Goal: Information Seeking & Learning: Understand process/instructions

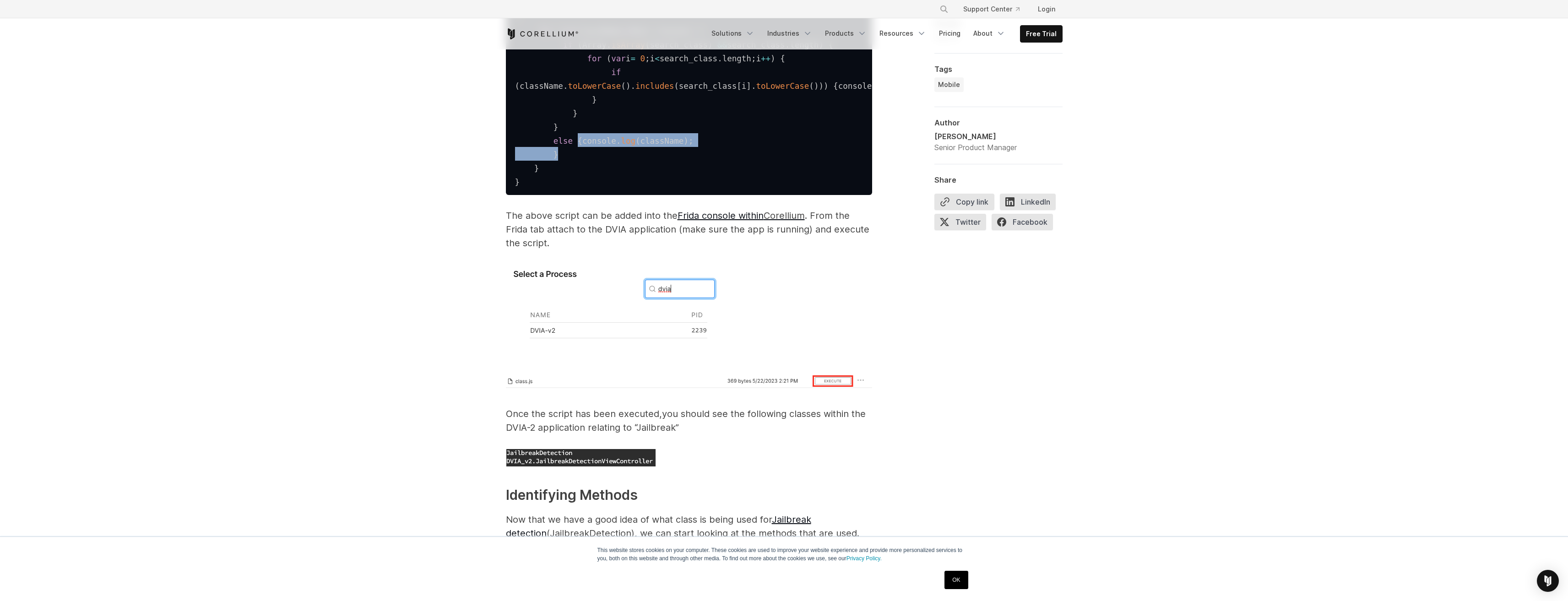
drag, startPoint x: 571, startPoint y: 173, endPoint x: 634, endPoint y: 199, distance: 68.2
click at [634, 195] on pre "var search_class = [ 'Jailbreak' ] ; if ( ObjC . available ) { for ( var classN…" at bounding box center [689, 78] width 366 height 234
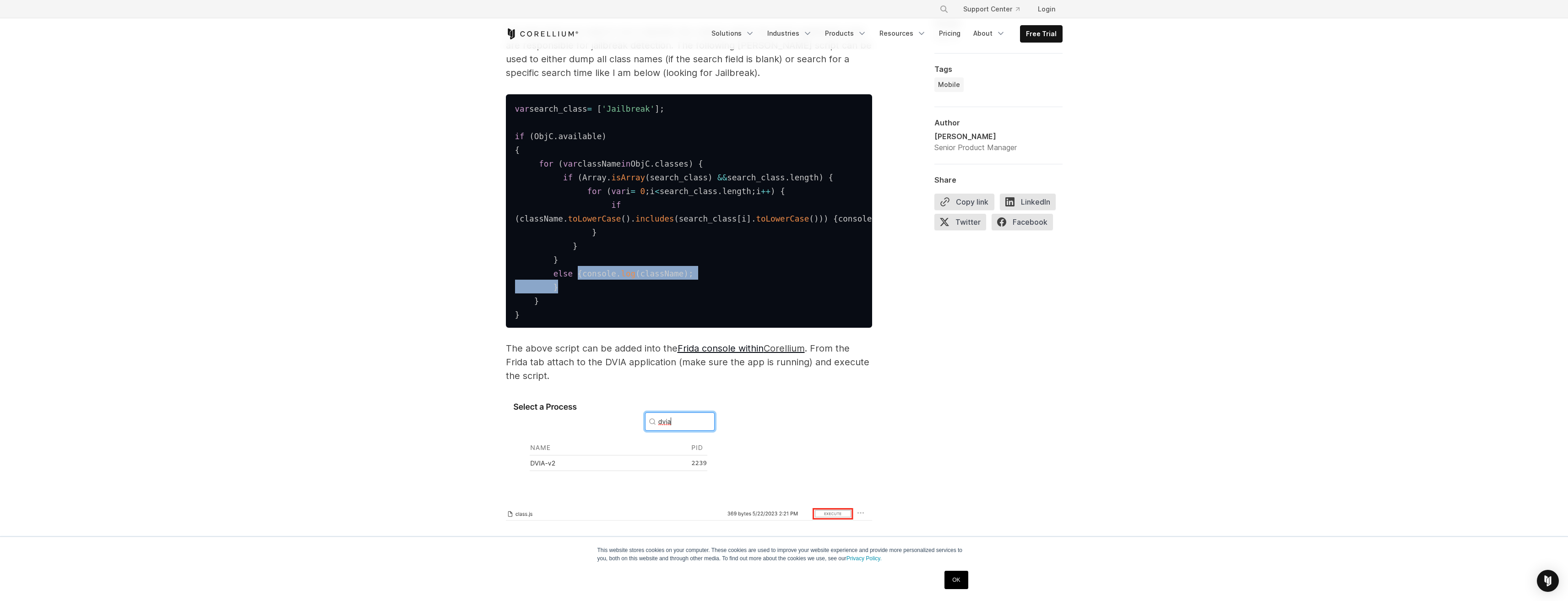
scroll to position [1419, 0]
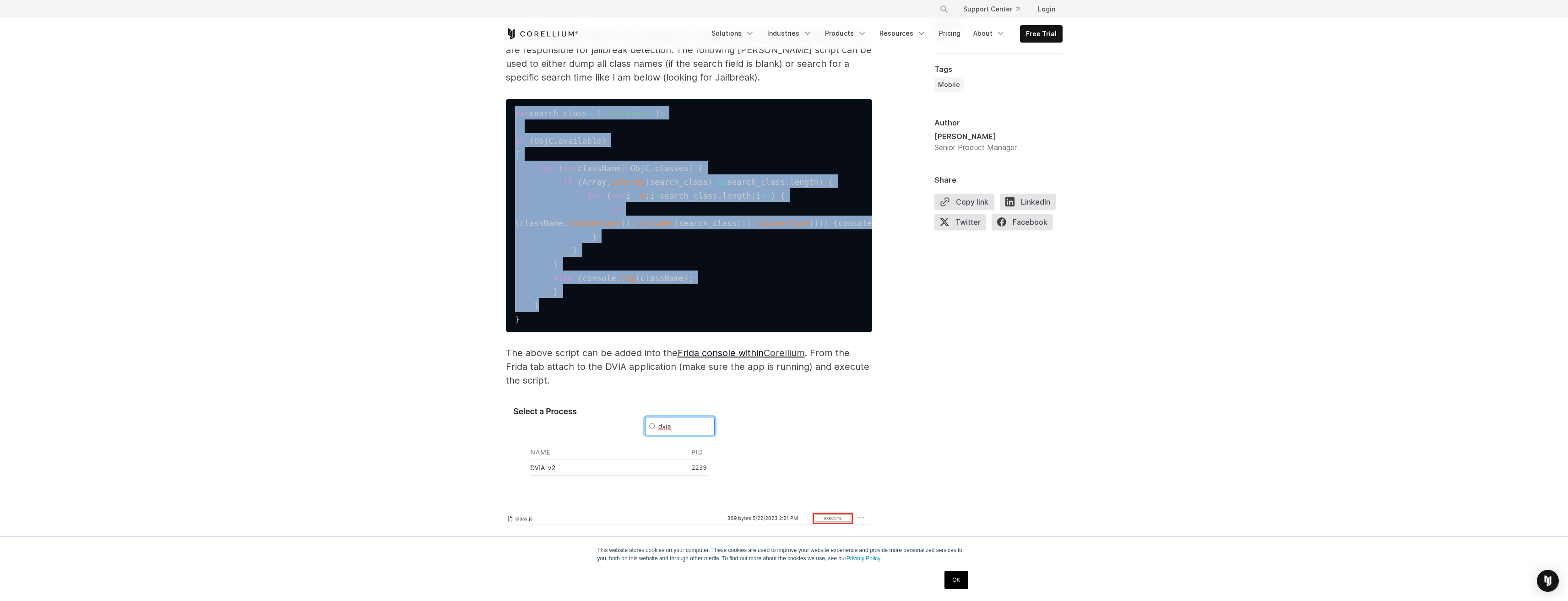
drag, startPoint x: 513, startPoint y: 112, endPoint x: 632, endPoint y: 353, distance: 268.8
click at [632, 332] on pre "var search_class = [ 'Jailbreak' ] ; if ( ObjC . available ) { for ( var classN…" at bounding box center [689, 215] width 366 height 234
click at [573, 332] on pre "var search_class = [ 'Jailbreak' ] ; if ( ObjC . available ) { for ( var classN…" at bounding box center [689, 215] width 366 height 234
copy code "var search_class = [ 'Jailbreak' ] ; if ( ObjC . available ) { for ( var classN…"
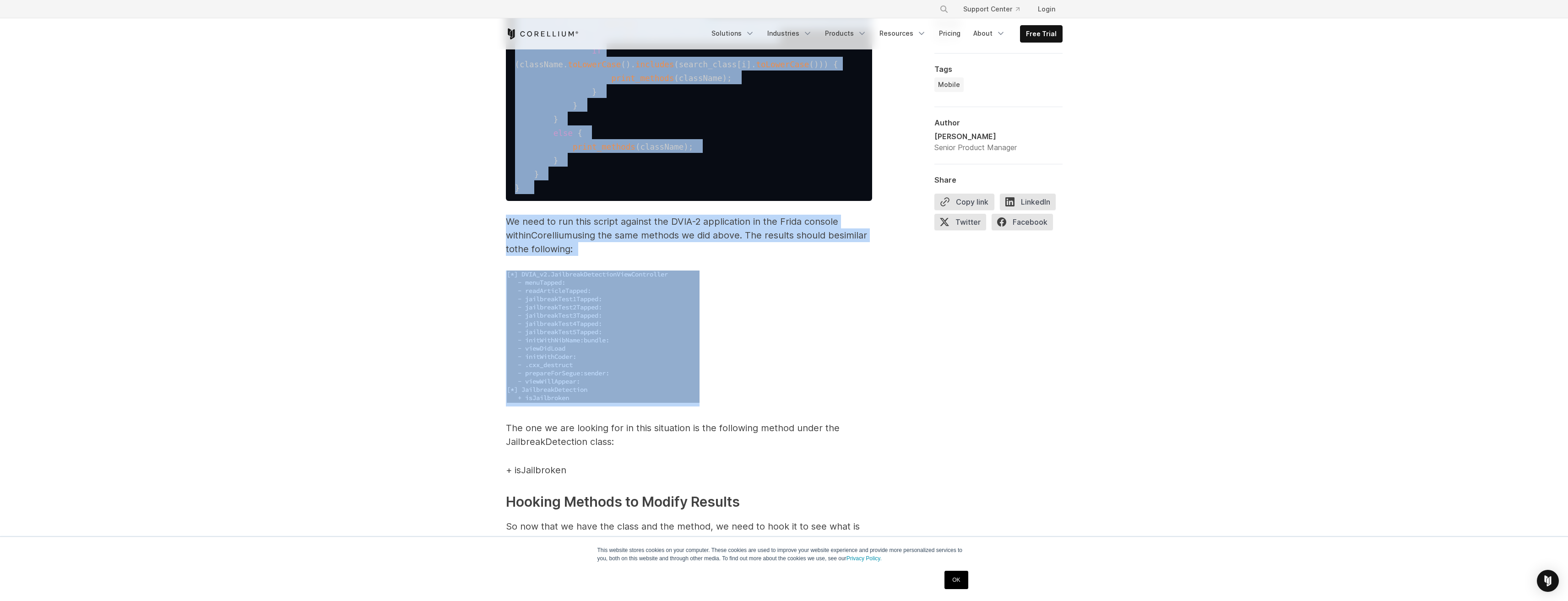
scroll to position [2517, 0]
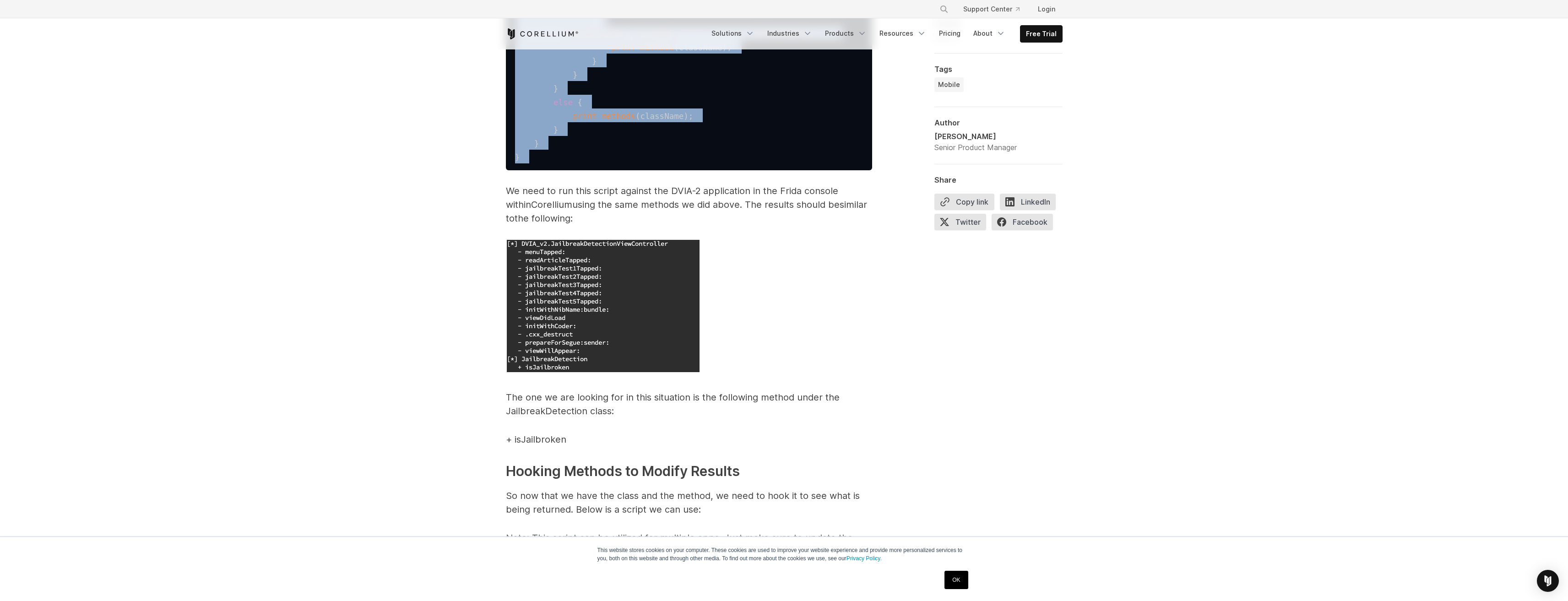
drag, startPoint x: 514, startPoint y: 225, endPoint x: 713, endPoint y: 259, distance: 201.9
copy code "var search_class = [ 'JailbreakDetection' ] ; var search_method = [ '' ] ; func…"
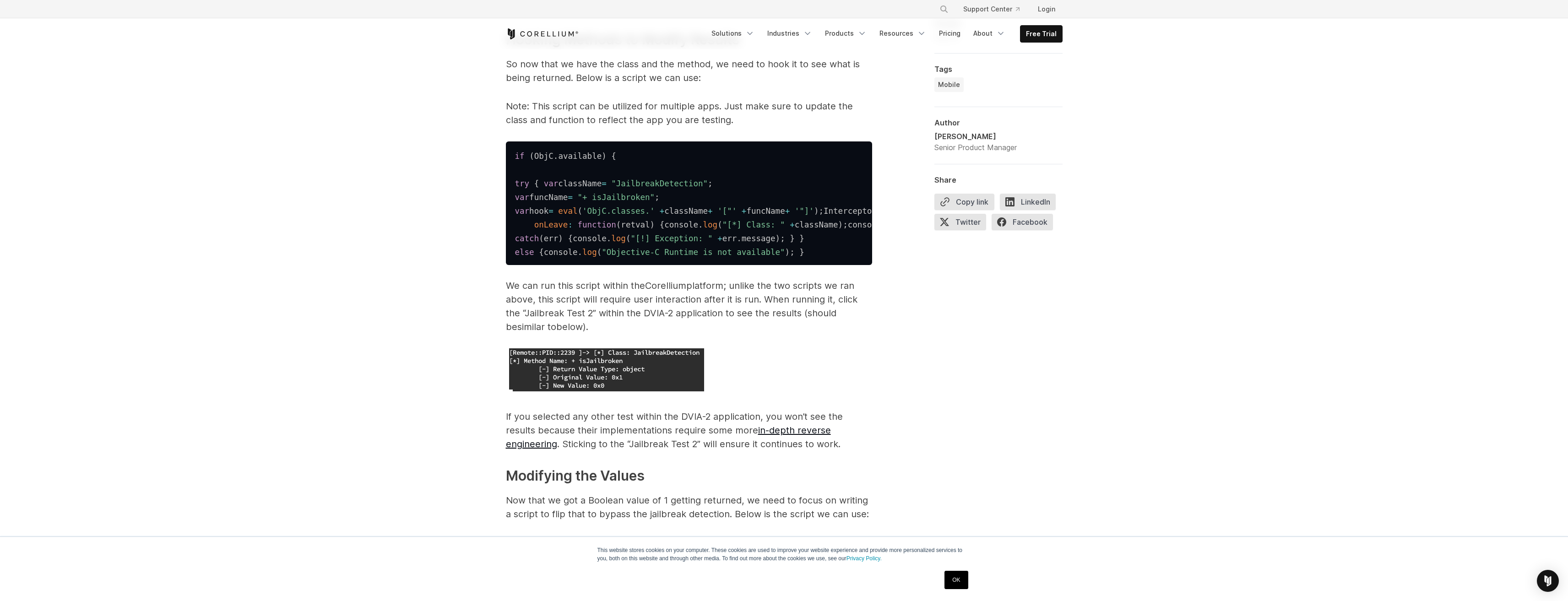
scroll to position [2974, 0]
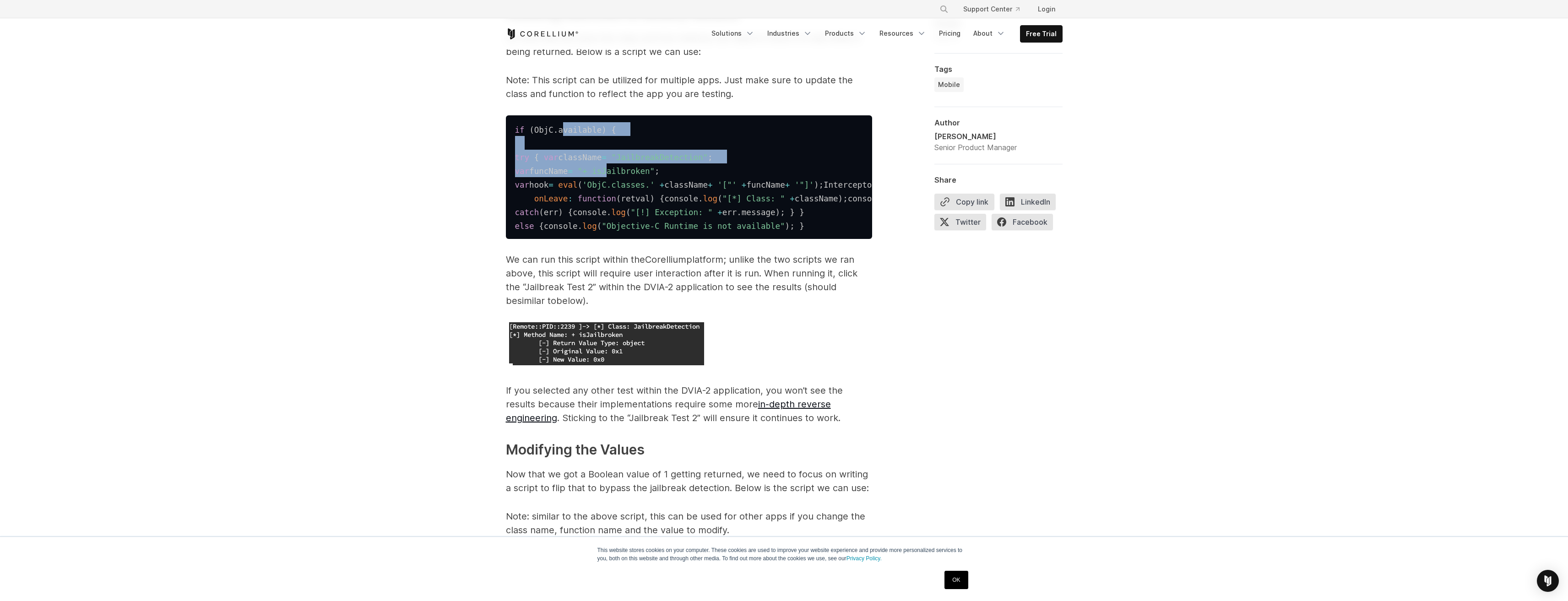
drag, startPoint x: 575, startPoint y: 242, endPoint x: 605, endPoint y: 267, distance: 39.1
click at [605, 239] on pre "if ( ObjC . available ) { try { var className = "JailbreakDetection" ; var func…" at bounding box center [689, 177] width 366 height 123
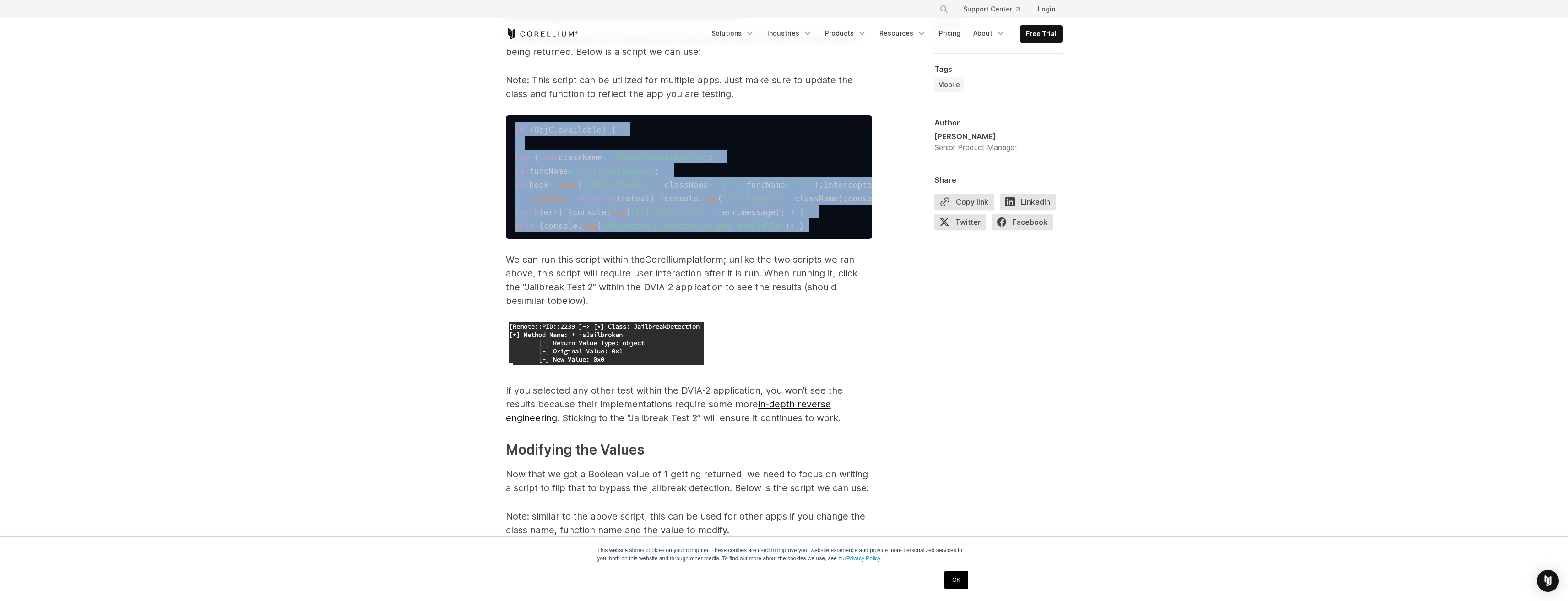
drag, startPoint x: 514, startPoint y: 228, endPoint x: 821, endPoint y: 383, distance: 343.9
click at [821, 239] on pre "if ( ObjC . available ) { try { var className = "JailbreakDetection" ; var func…" at bounding box center [689, 177] width 366 height 123
copy code "if ( ObjC . available ) { try { var className = "JailbreakDetection" ; var func…"
click at [645, 239] on pre "if ( ObjC . available ) { try { var className = "JailbreakDetection" ; var func…" at bounding box center [689, 177] width 366 height 123
click at [648, 189] on span "'ObjC.classes.'" at bounding box center [618, 184] width 72 height 9
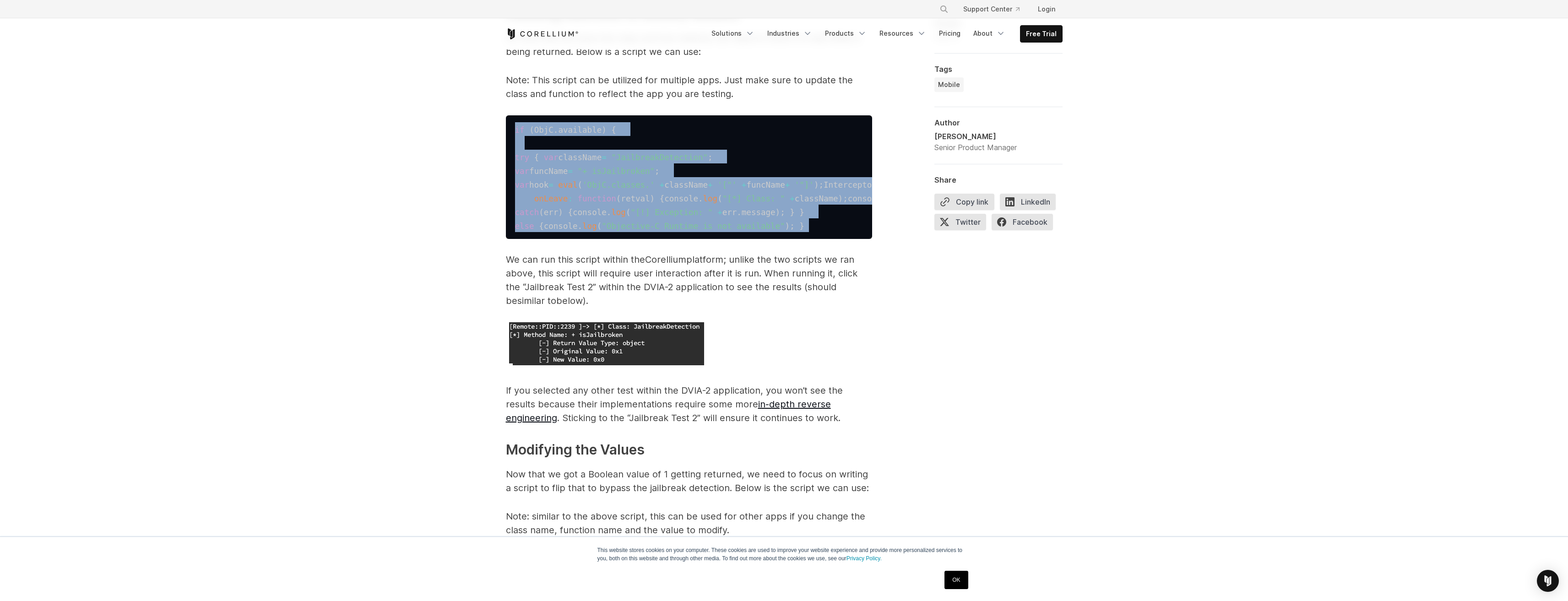
click at [679, 161] on span ""JailbreakDetection"" at bounding box center [659, 156] width 97 height 9
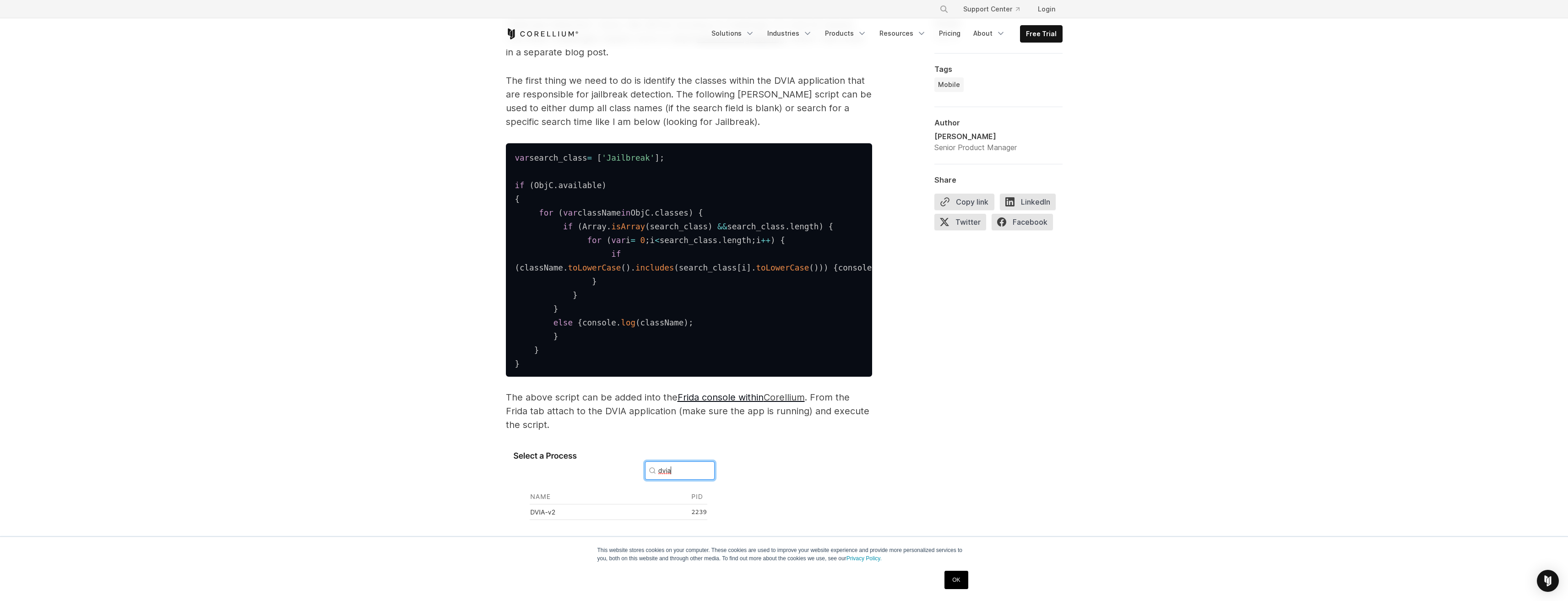
scroll to position [1372, 0]
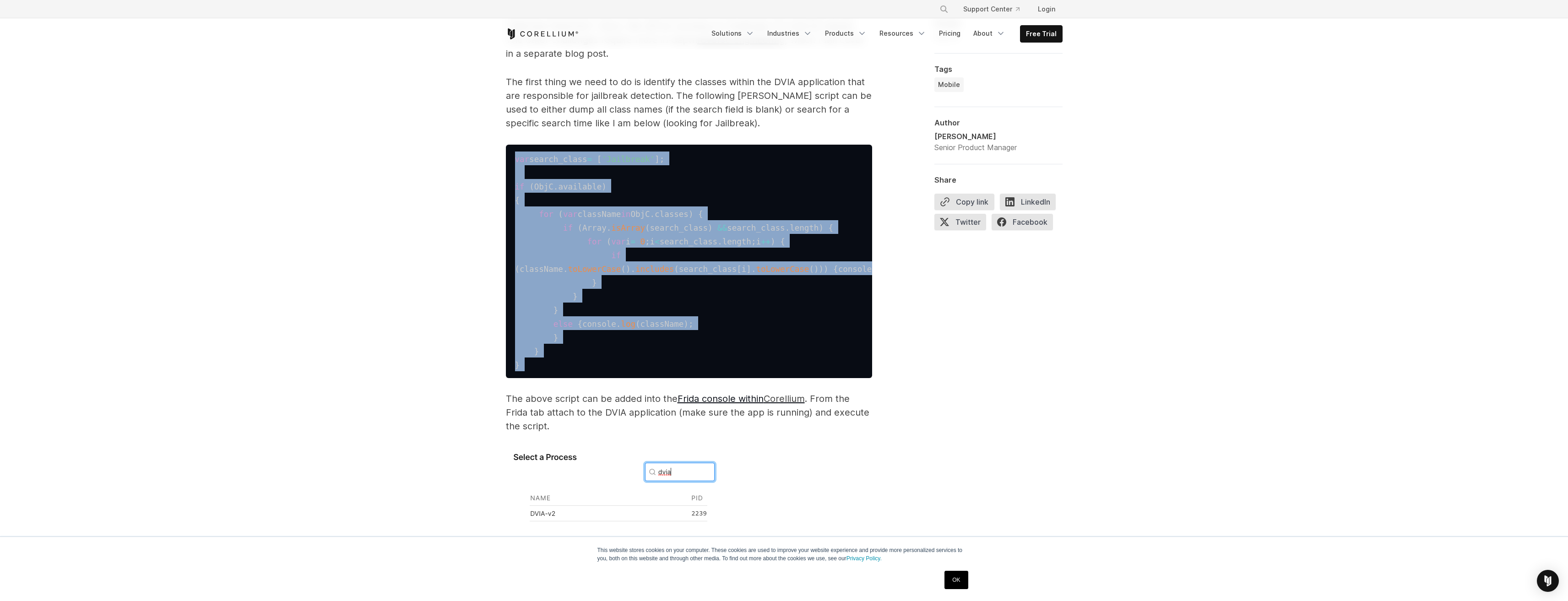
drag, startPoint x: 511, startPoint y: 155, endPoint x: 588, endPoint y: 418, distance: 274.0
click at [588, 378] on pre "var search_class = [ 'Jailbreak' ] ; if ( ObjC . available ) { for ( var classN…" at bounding box center [689, 262] width 366 height 234
copy code "var search_class = [ 'Jailbreak' ] ; if ( ObjC . available ) { for ( var classN…"
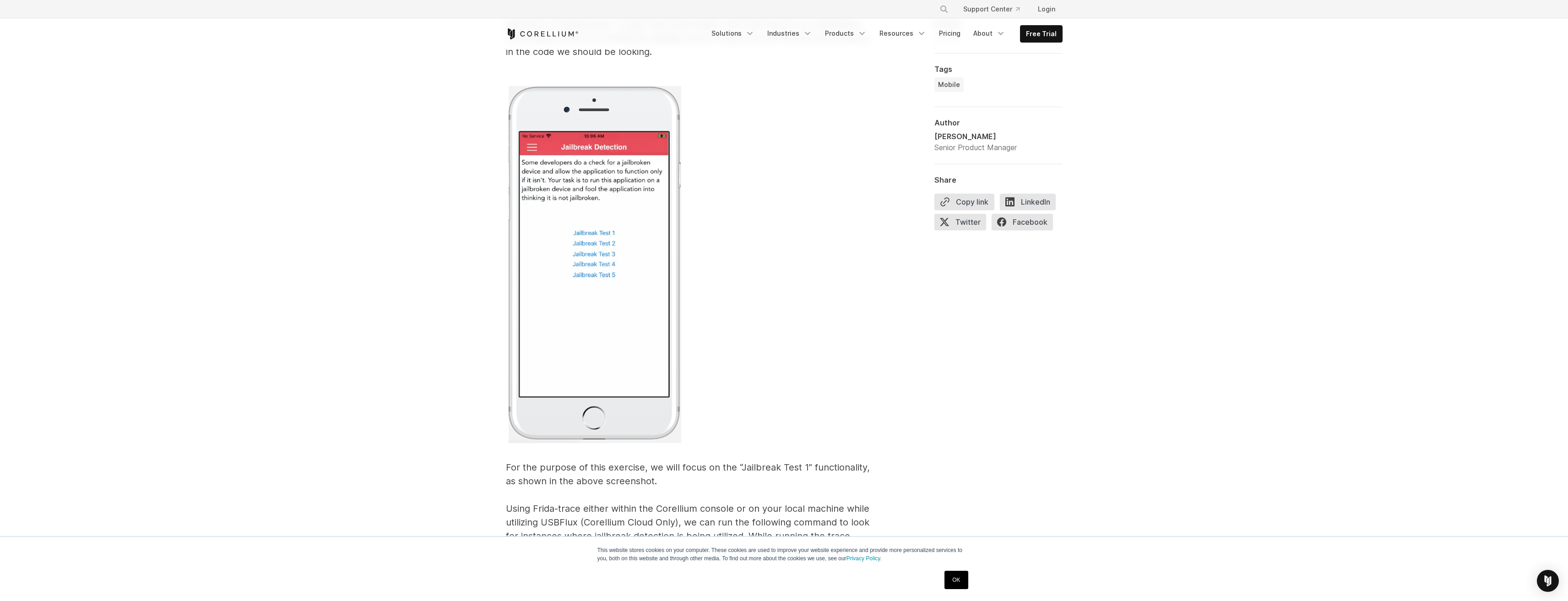
scroll to position [4856, 0]
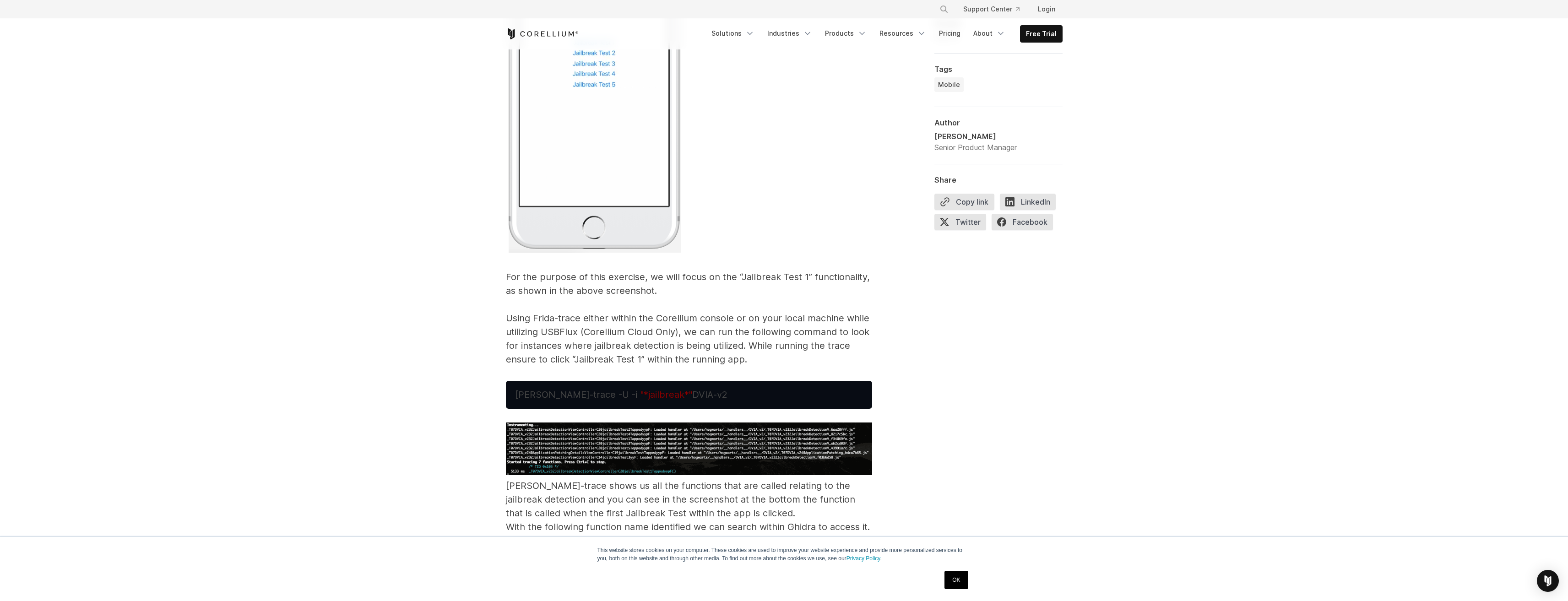
click at [635, 394] on strong "i" at bounding box center [637, 394] width 2 height 11
drag, startPoint x: 640, startPoint y: 391, endPoint x: 509, endPoint y: 391, distance: 131.0
click at [509, 391] on pre "frida-trace -U - i "*jailbreak*" DVIA-v2" at bounding box center [689, 395] width 366 height 28
copy span "frida-trace -U - i "*jailbreak*""
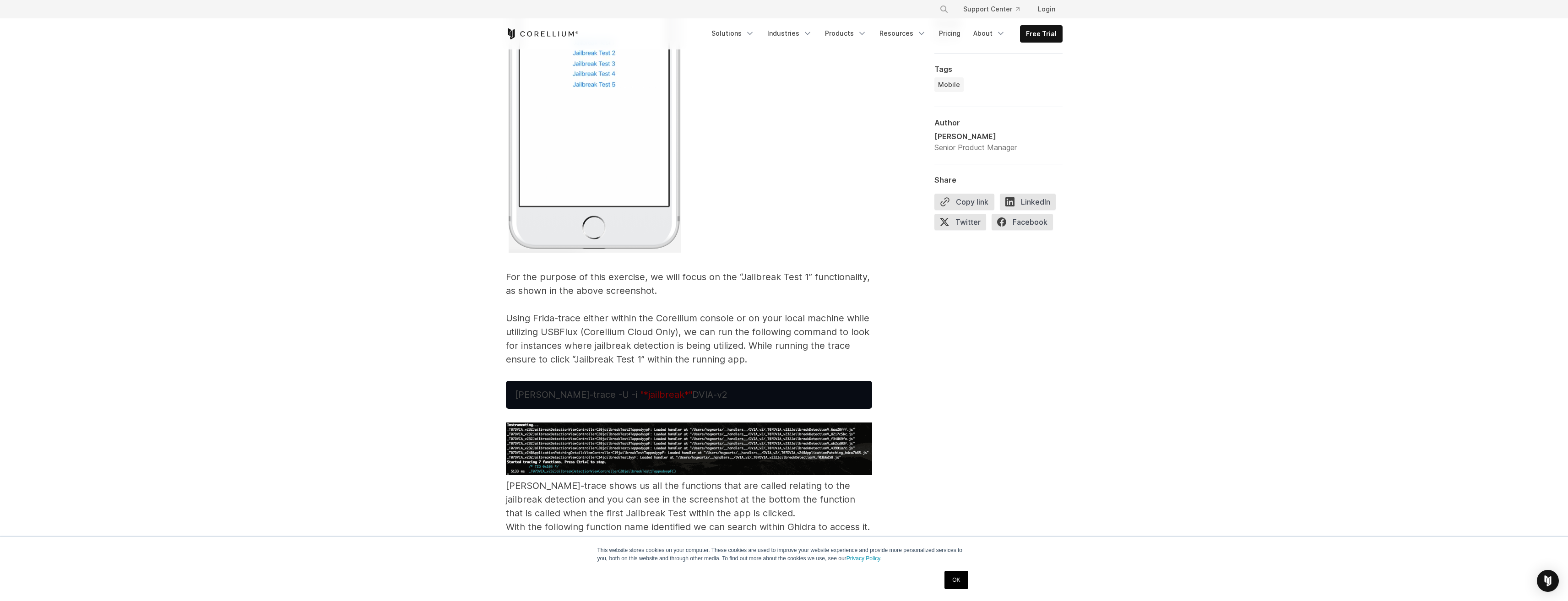
drag, startPoint x: 640, startPoint y: 394, endPoint x: 516, endPoint y: 387, distance: 124.2
click at [516, 387] on pre "frida-trace -U - i "*jailbreak*" DVIA-v2" at bounding box center [689, 395] width 366 height 28
click at [618, 302] on p "Once the executable is loaded, we need to review the code where the jailbreak d…" at bounding box center [689, 89] width 366 height 553
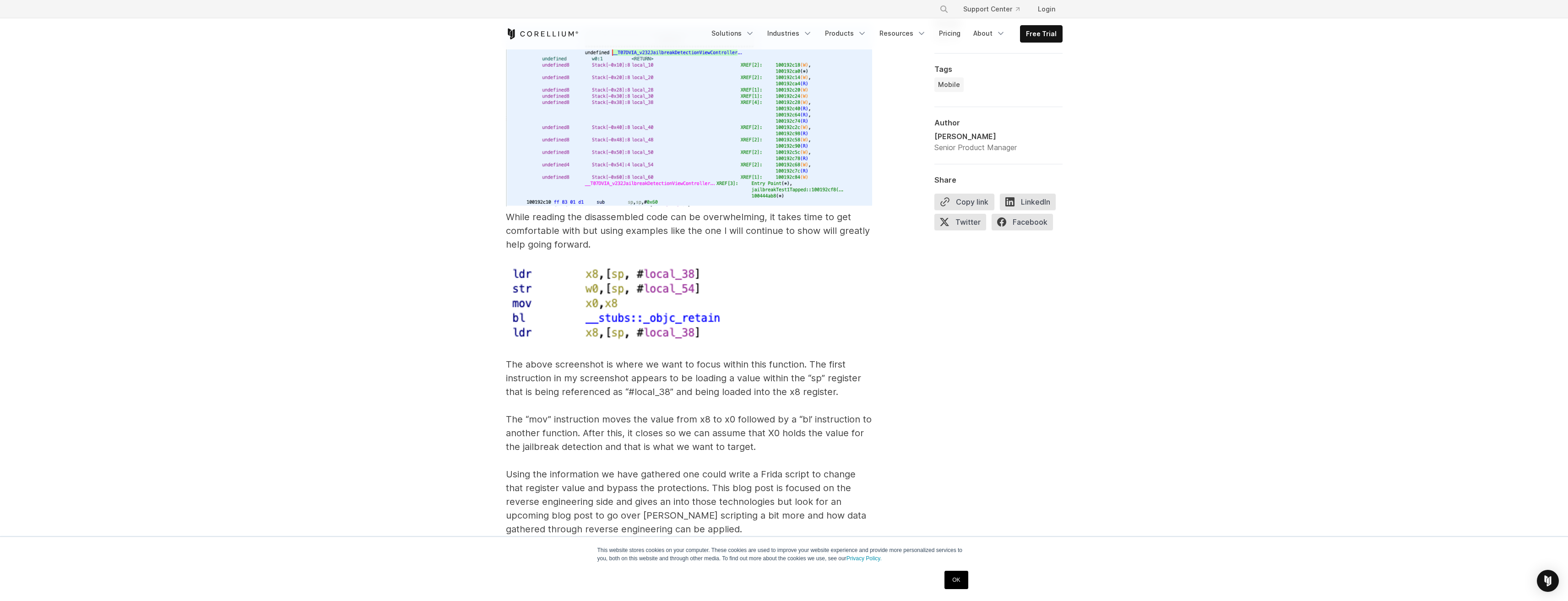
scroll to position [5451, 0]
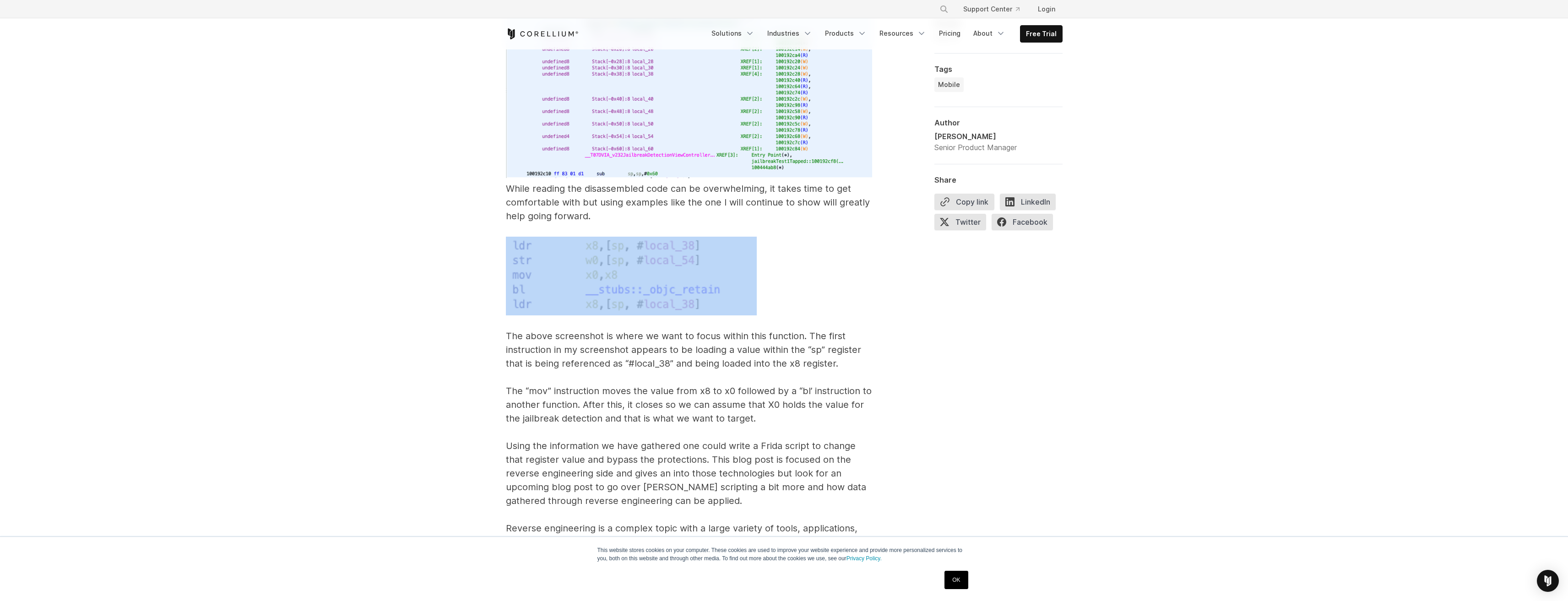
drag, startPoint x: 708, startPoint y: 329, endPoint x: 566, endPoint y: 232, distance: 172.0
click at [566, 235] on p "While reading the disassembled code can be overwhelming, it takes time to get c…" at bounding box center [689, 313] width 366 height 636
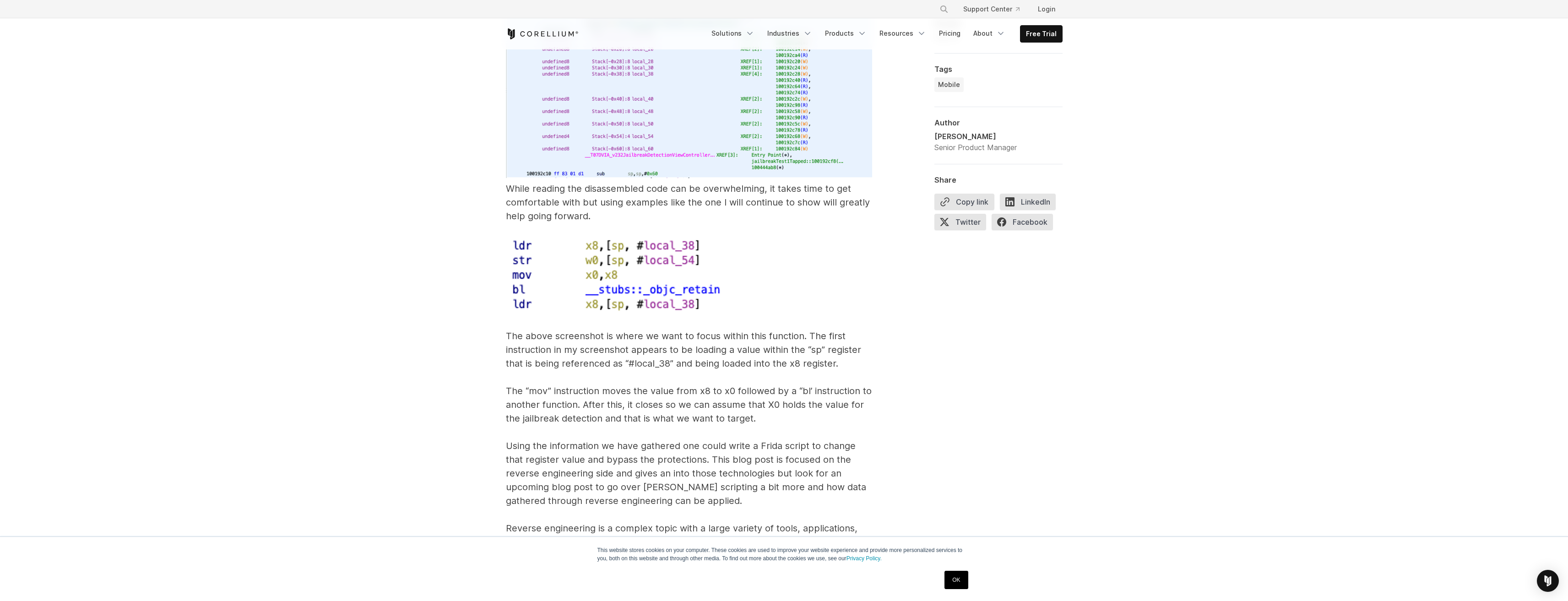
click at [569, 207] on p "While reading the disassembled code can be overwhelming, it takes time to get c…" at bounding box center [689, 313] width 366 height 636
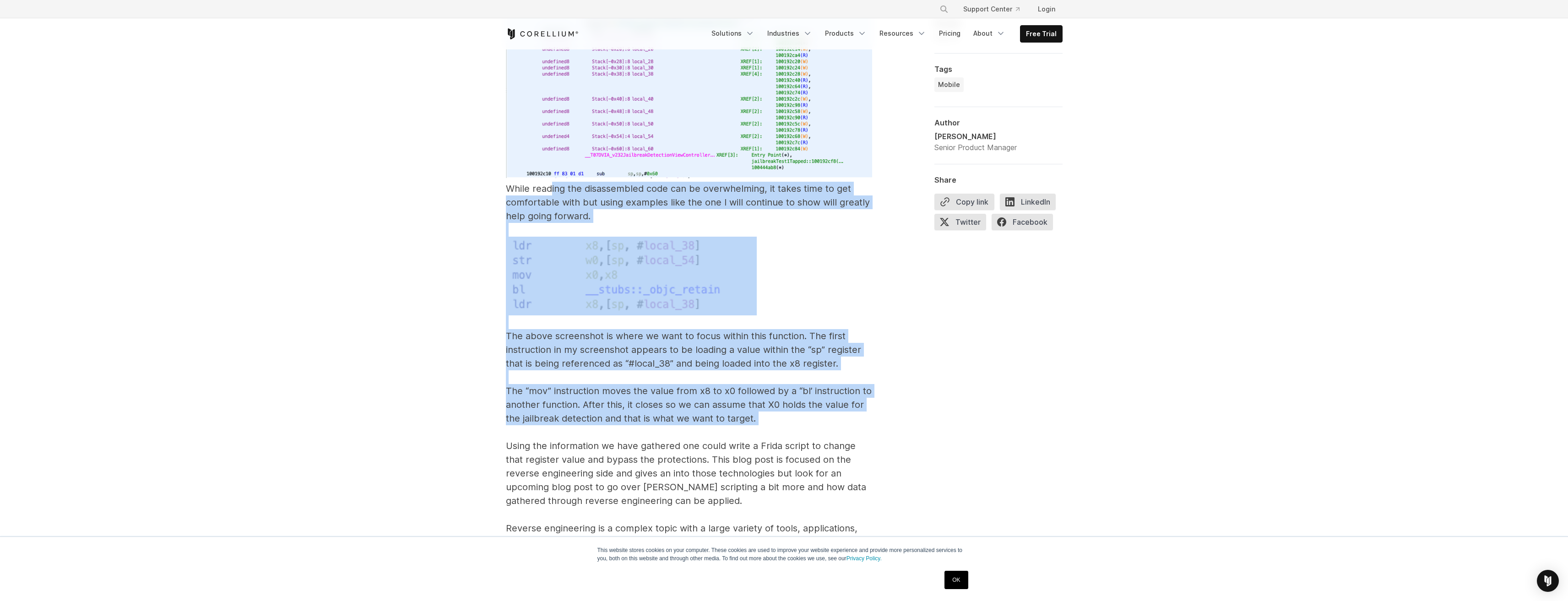
drag, startPoint x: 550, startPoint y: 187, endPoint x: 703, endPoint y: 427, distance: 284.6
click at [710, 429] on p "While reading the disassembled code can be overwhelming, it takes time to get c…" at bounding box center [689, 313] width 366 height 636
click at [655, 420] on p "While reading the disassembled code can be overwhelming, it takes time to get c…" at bounding box center [689, 313] width 366 height 636
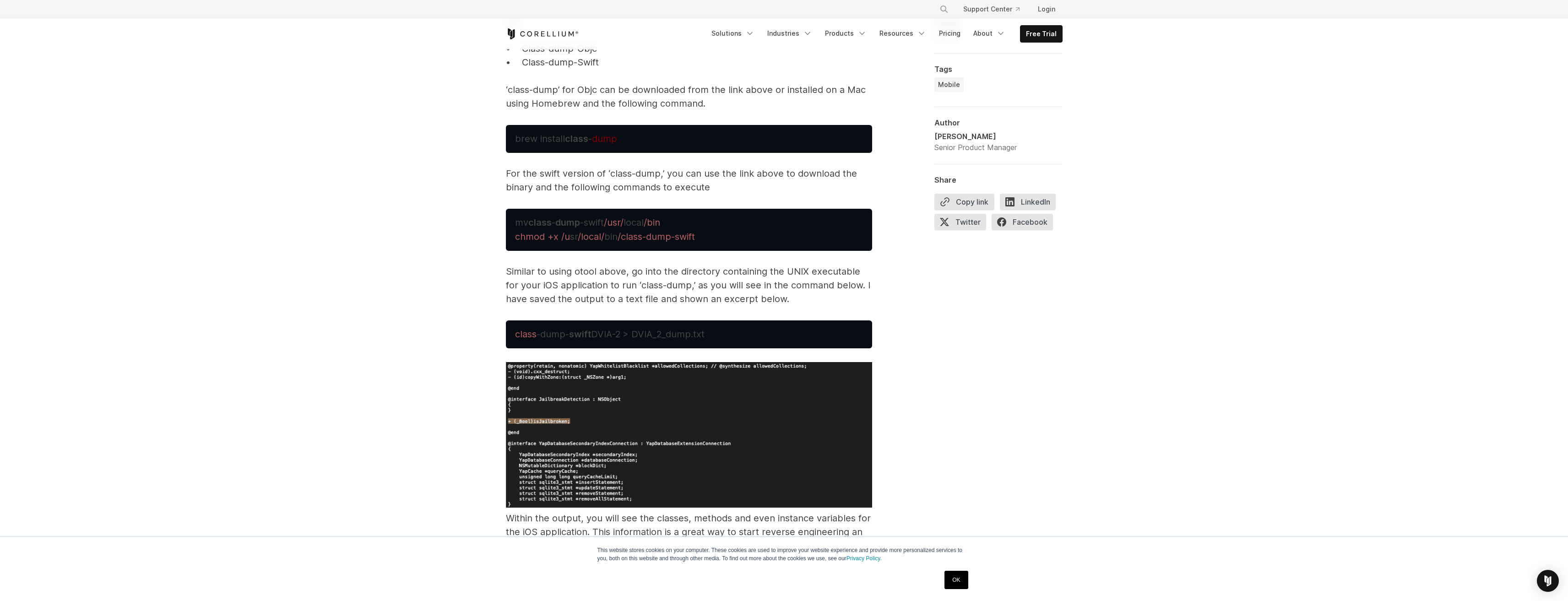
scroll to position [3072, 0]
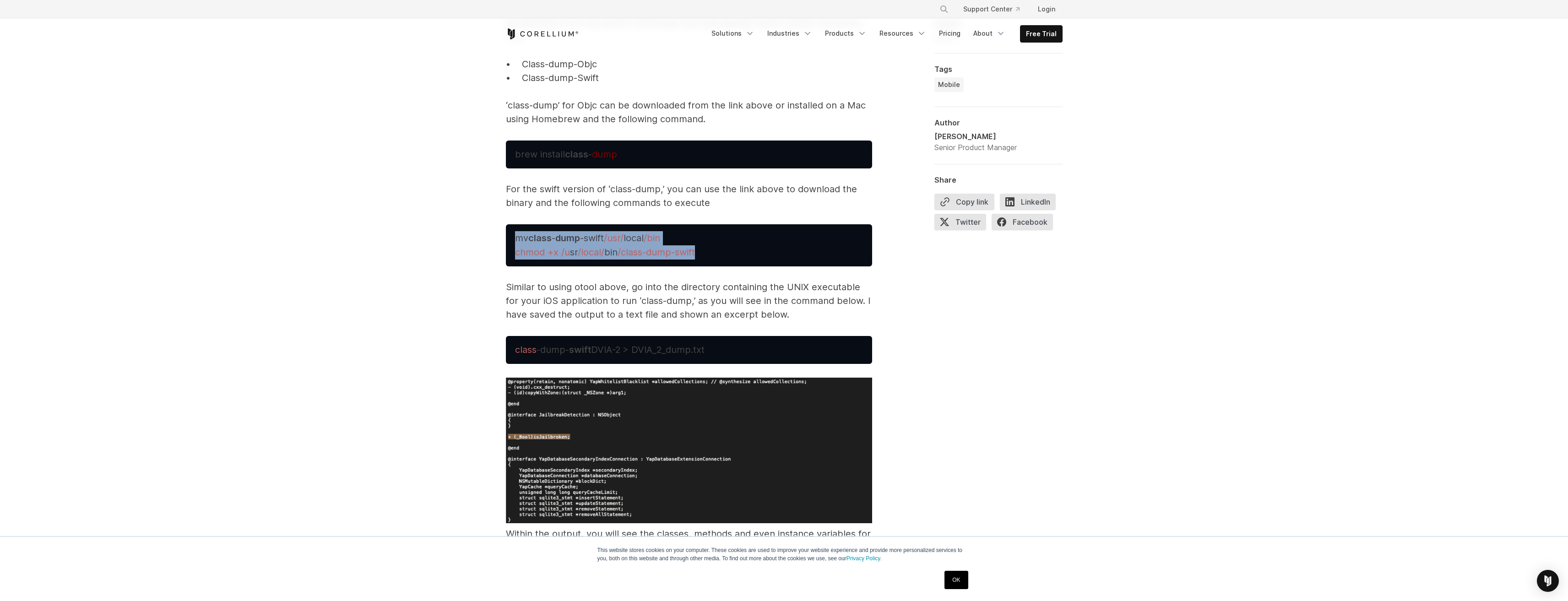
drag, startPoint x: 703, startPoint y: 252, endPoint x: 480, endPoint y: 220, distance: 225.3
click at [480, 220] on div "Intro to iOS mobile reverse engineering Learn how to reverse engineer an app: t…" at bounding box center [784, 292] width 1568 height 6629
click at [481, 220] on div "Intro to iOS mobile reverse engineering Learn how to reverse engineer an app: t…" at bounding box center [784, 292] width 1568 height 6629
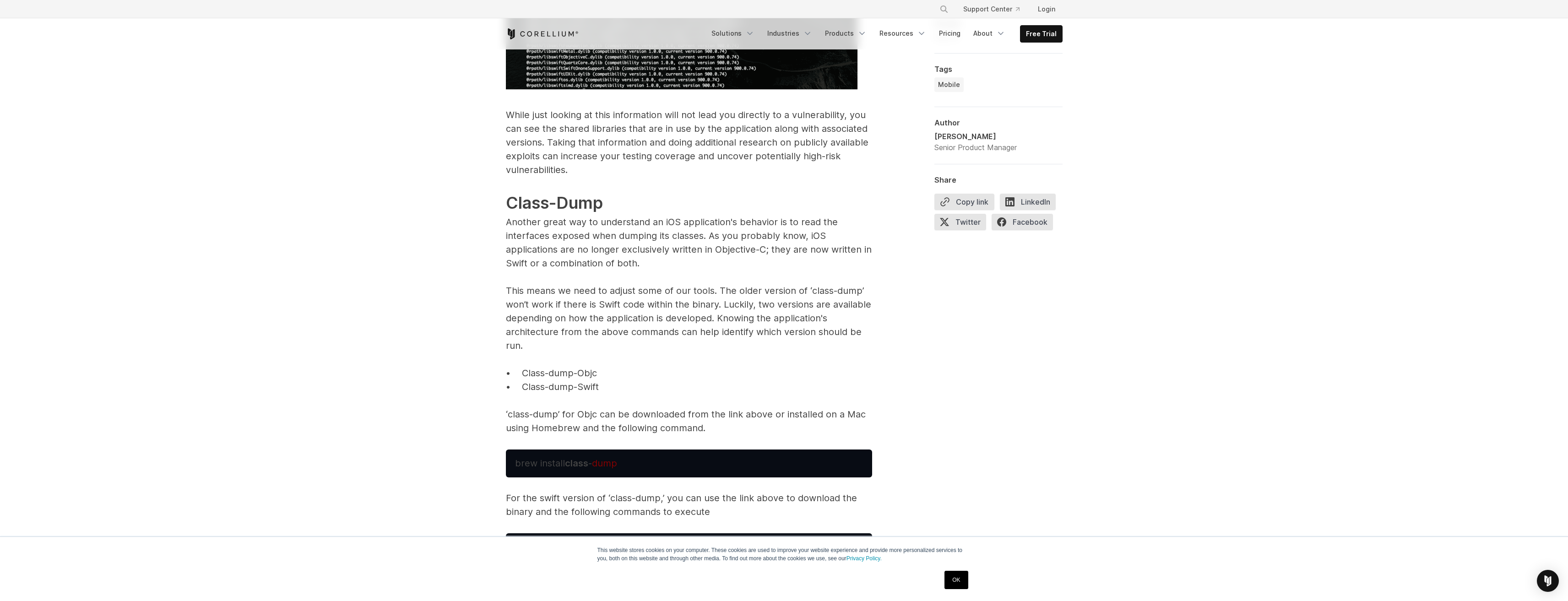
scroll to position [2751, 0]
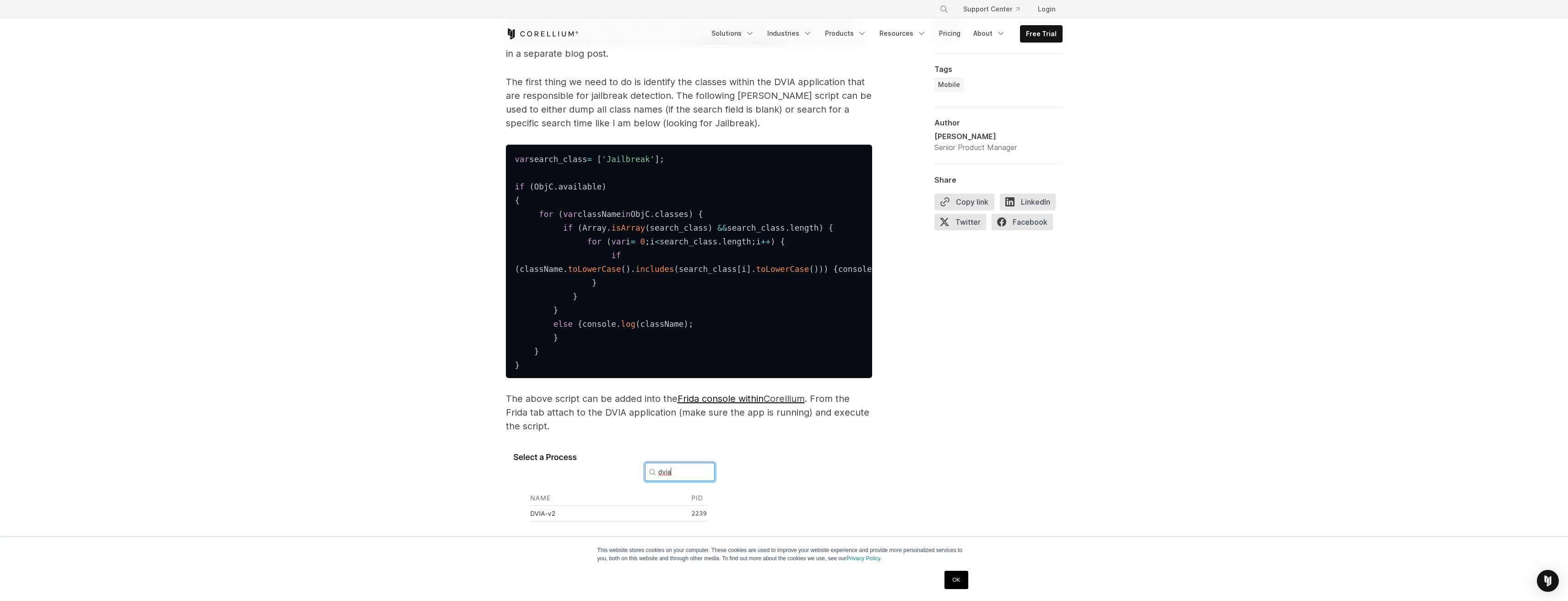
drag, startPoint x: 655, startPoint y: 293, endPoint x: 601, endPoint y: 294, distance: 54.0
click at [601, 294] on code "var search_class = [ 'Jailbreak' ] ; if ( ObjC . available ) { for ( var classN…" at bounding box center [729, 262] width 429 height 215
copy code "console . log ("
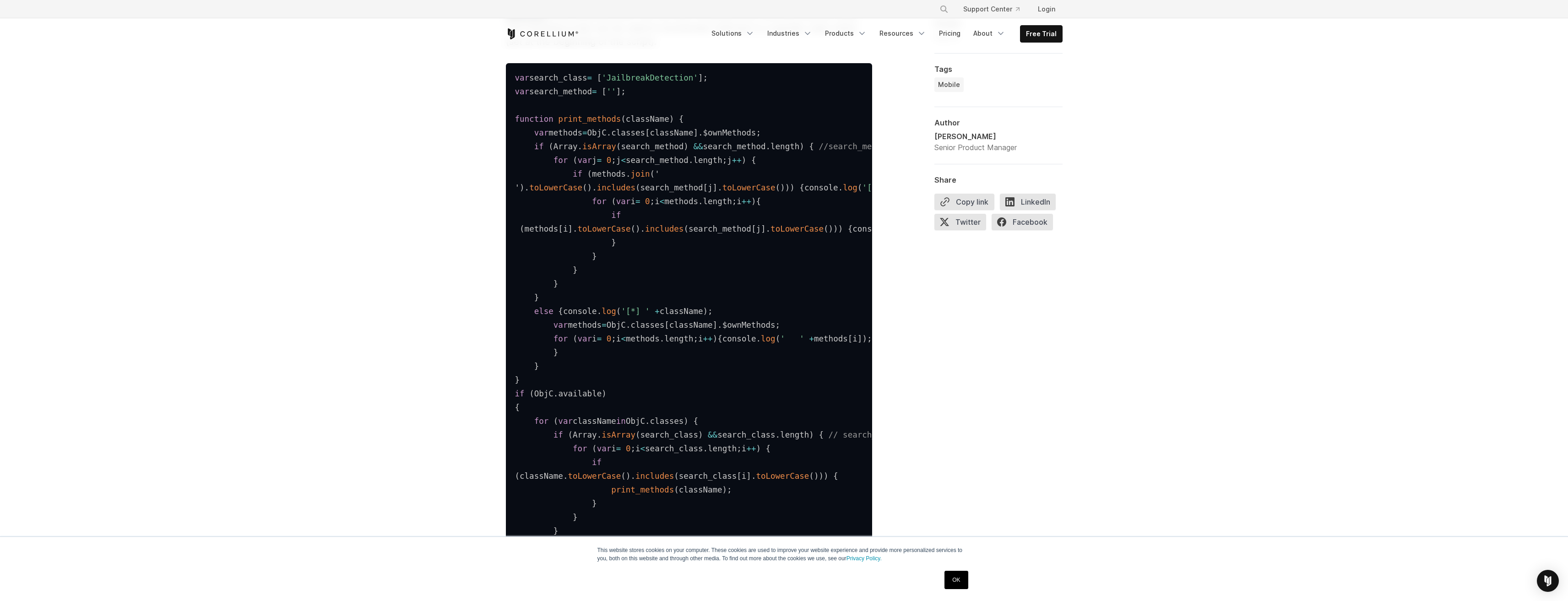
scroll to position [2059, 0]
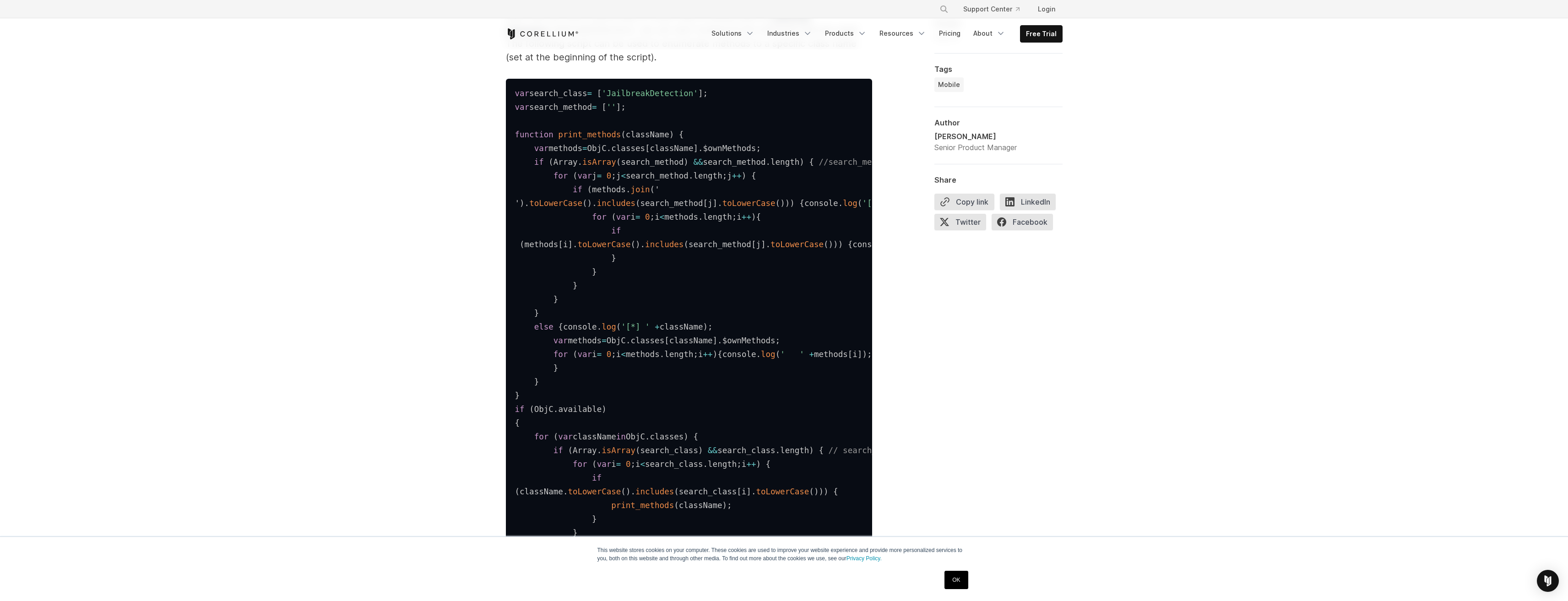
click at [566, 157] on pre "var search_class = [ 'JailbreakDetection' ] ; var search_method = [ '' ] ; func…" at bounding box center [689, 353] width 366 height 549
click at [572, 150] on code "var search_class = [ 'JailbreakDetection' ] ; var search_method = [ '' ] ; func…" at bounding box center [761, 353] width 492 height 530
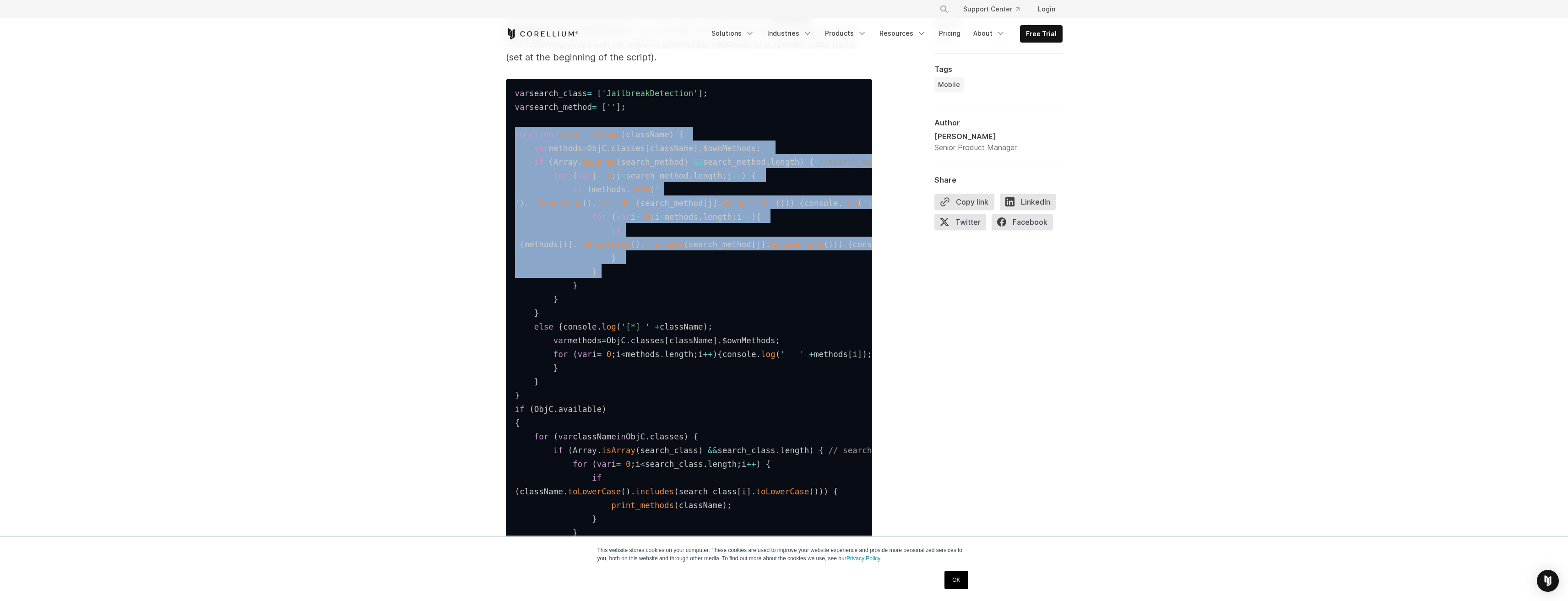
drag, startPoint x: 514, startPoint y: 170, endPoint x: 600, endPoint y: 335, distance: 186.1
click at [620, 339] on pre "var search_class = [ 'JailbreakDetection' ] ; var search_method = [ '' ] ; func…" at bounding box center [689, 353] width 366 height 549
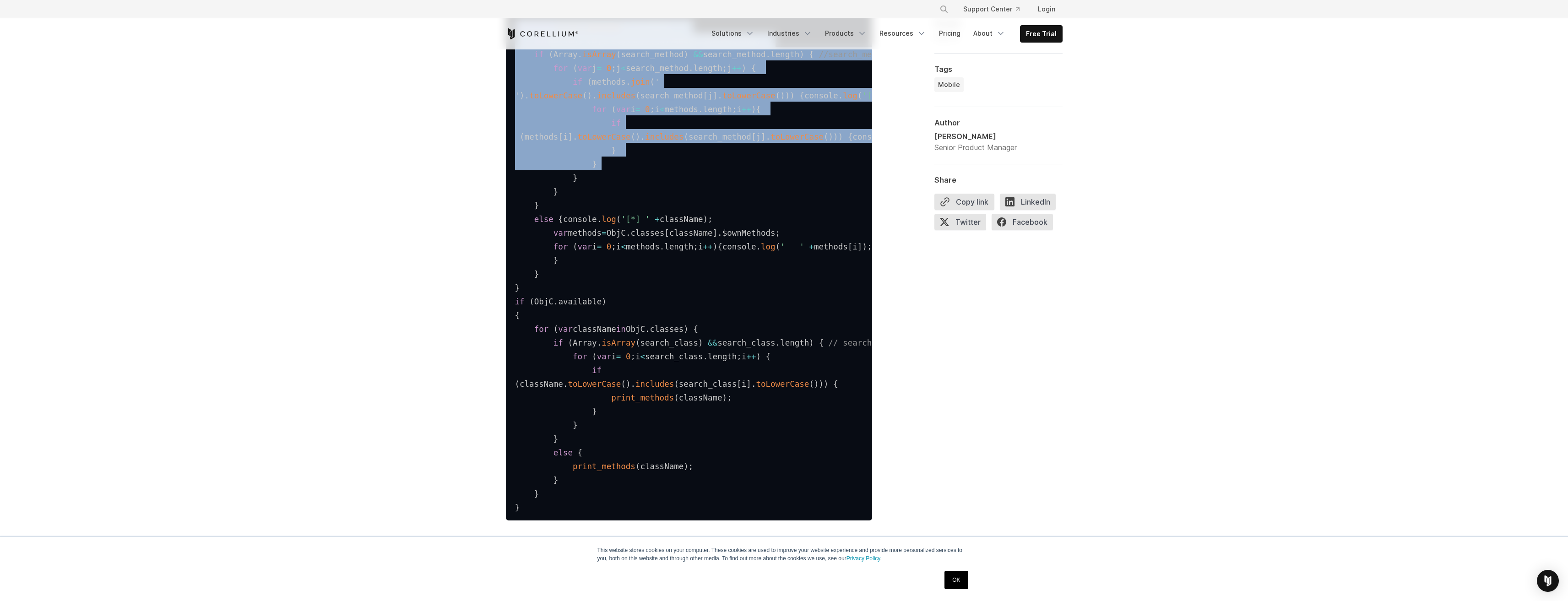
scroll to position [2150, 0]
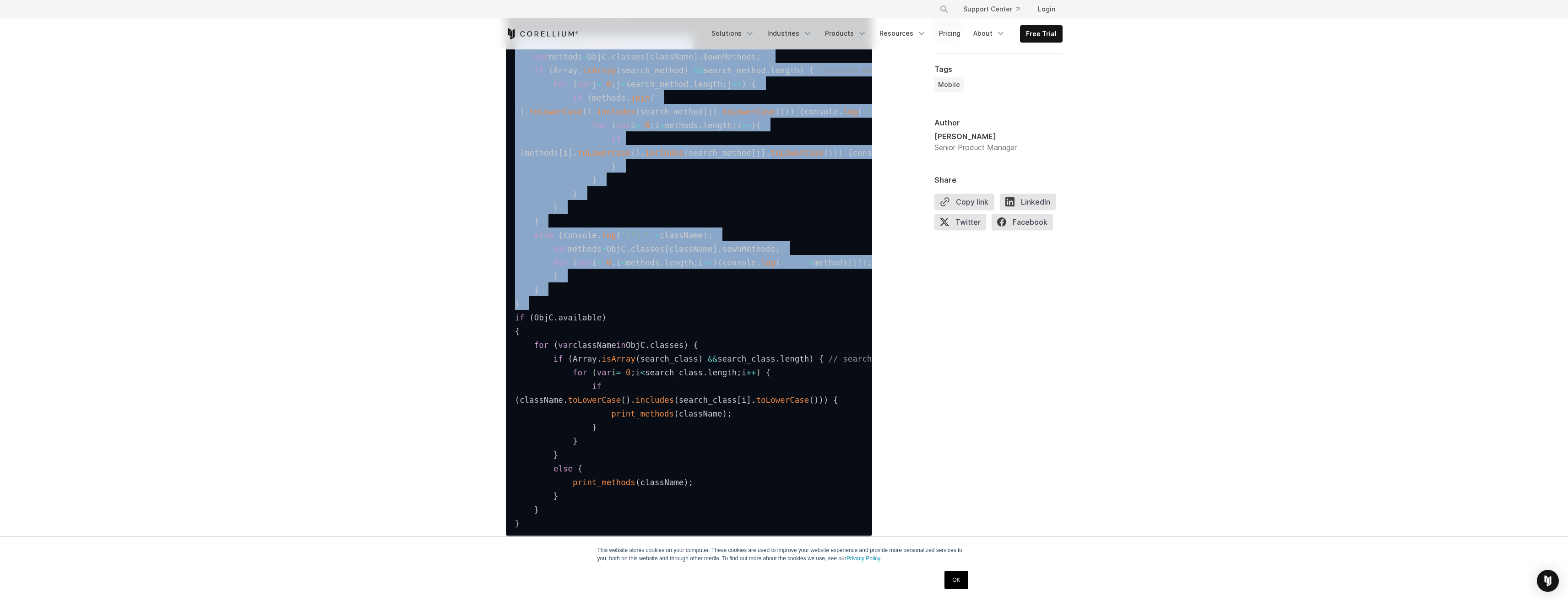
click at [531, 401] on pre "var search_class = [ 'JailbreakDetection' ] ; var search_method = [ '' ] ; func…" at bounding box center [689, 262] width 366 height 549
copy code "function print_methods ( className ) { var methods = ObjC . classes [ className…"
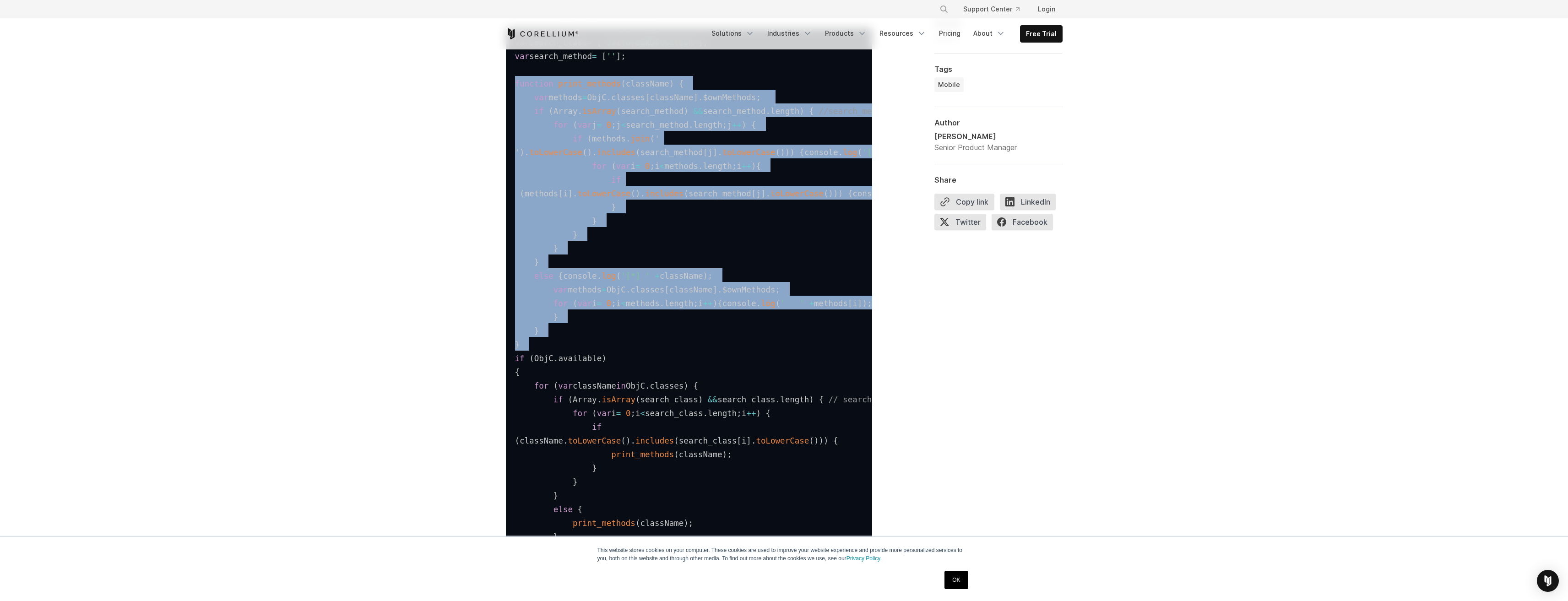
scroll to position [2105, 0]
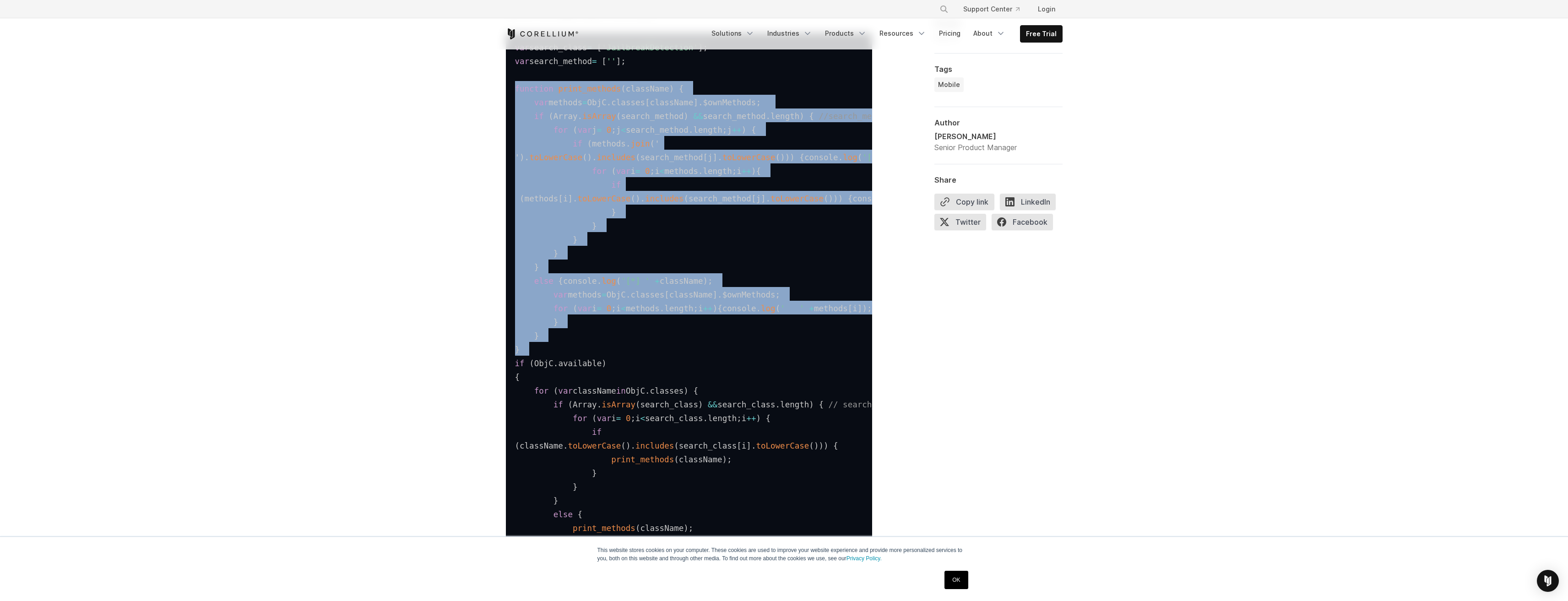
click at [581, 141] on code "var search_class = [ 'JailbreakDetection' ] ; var search_method = [ '' ] ; func…" at bounding box center [761, 308] width 492 height 530
drag, startPoint x: 530, startPoint y: 143, endPoint x: 718, endPoint y: 431, distance: 343.9
click at [718, 431] on pre "var search_class = [ 'JailbreakDetection' ] ; var search_method = [ '' ] ; func…" at bounding box center [689, 307] width 366 height 549
copy code "var methods = ObjC . classes [ className ] . $ownMethods ; if ( Array . isArray…"
click at [597, 241] on code "var search_class = [ 'JailbreakDetection' ] ; var search_method = [ '' ] ; func…" at bounding box center [761, 308] width 492 height 530
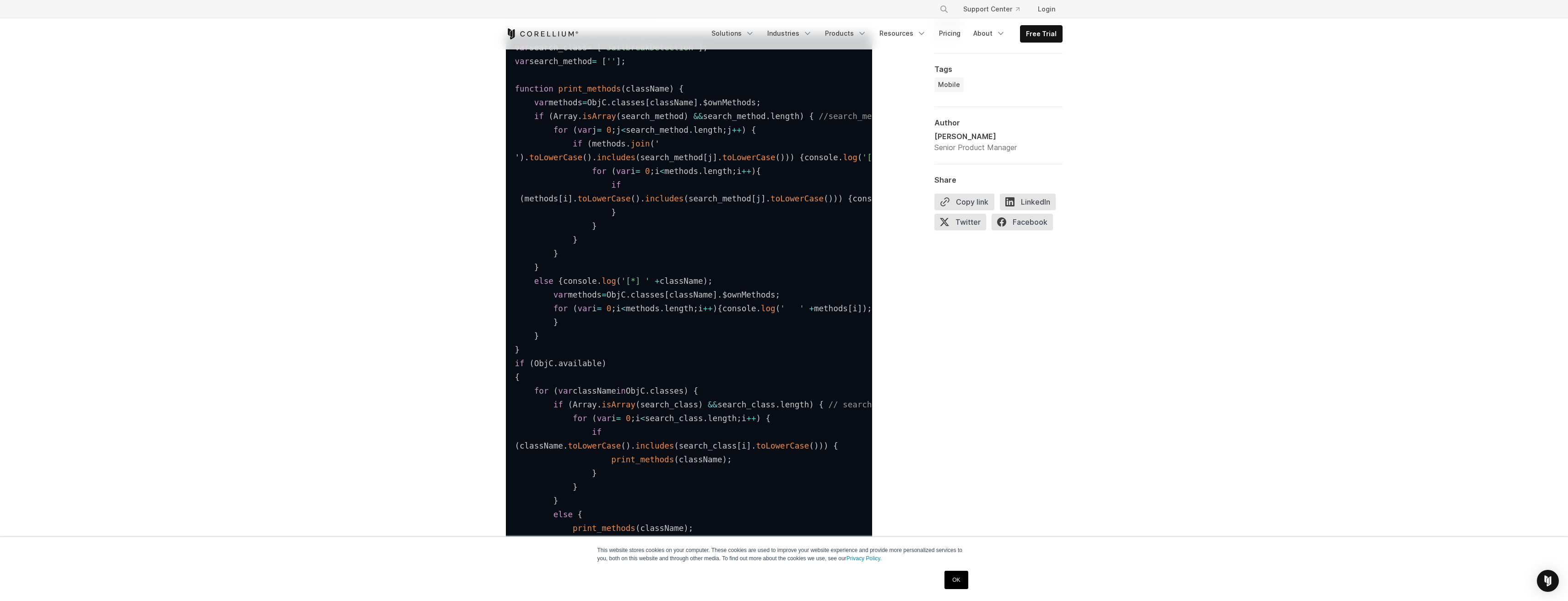
drag, startPoint x: 648, startPoint y: 184, endPoint x: 656, endPoint y: 188, distance: 8.9
click at [656, 187] on pre "var search_class = [ 'JailbreakDetection' ] ; var search_method = [ '' ] ; func…" at bounding box center [689, 307] width 366 height 549
drag, startPoint x: 766, startPoint y: 169, endPoint x: 576, endPoint y: 176, distance: 190.1
click at [576, 176] on pre "var search_class = [ 'JailbreakDetection' ] ; var search_method = [ '' ] ; func…" at bounding box center [689, 307] width 366 height 549
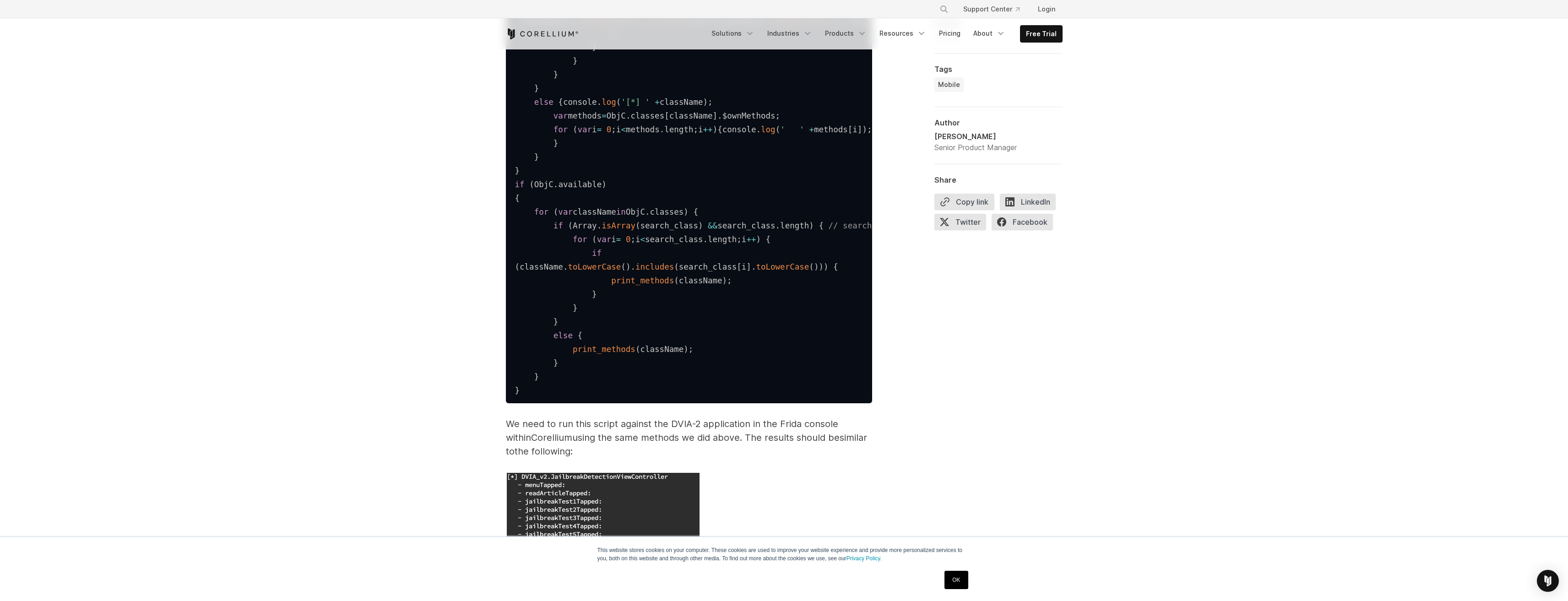
scroll to position [2288, 0]
